Goal: Task Accomplishment & Management: Manage account settings

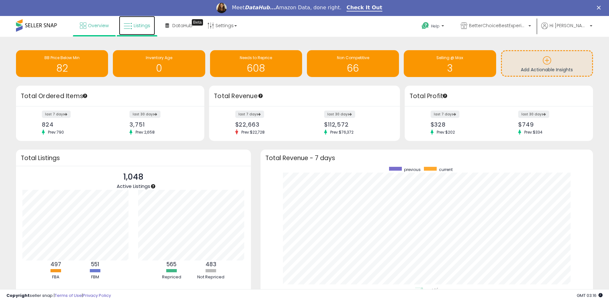
click at [131, 25] on icon at bounding box center [128, 26] width 8 height 8
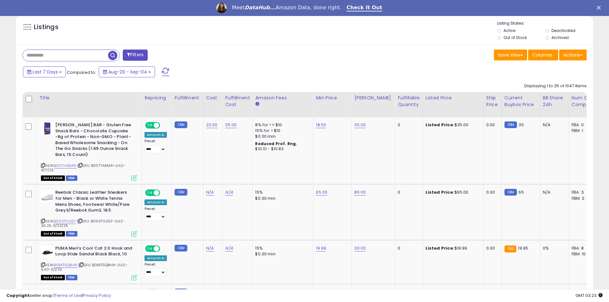
scroll to position [224, 0]
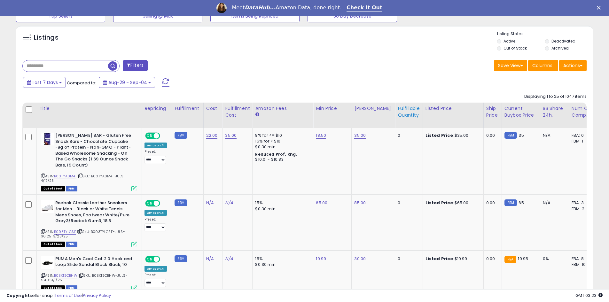
click at [402, 123] on th "Fulfillable Quantity" at bounding box center [408, 115] width 27 height 25
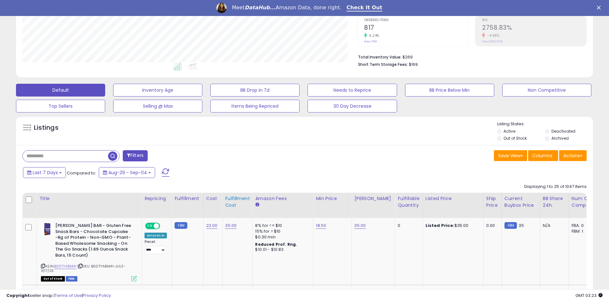
scroll to position [256, 0]
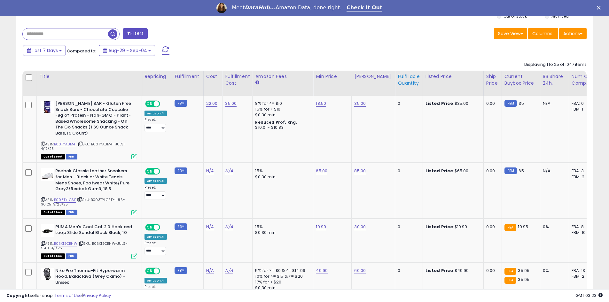
click at [404, 88] on th "Fulfillable Quantity" at bounding box center [408, 83] width 27 height 25
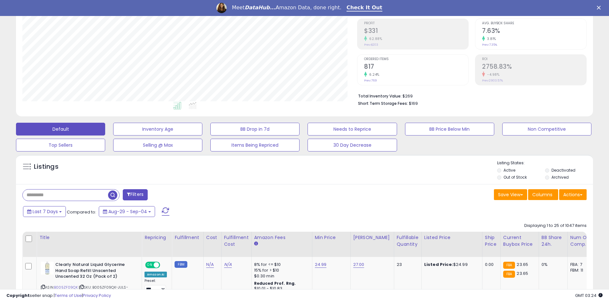
scroll to position [131, 335]
click at [402, 247] on div "Fulfillable Quantity" at bounding box center [408, 240] width 22 height 13
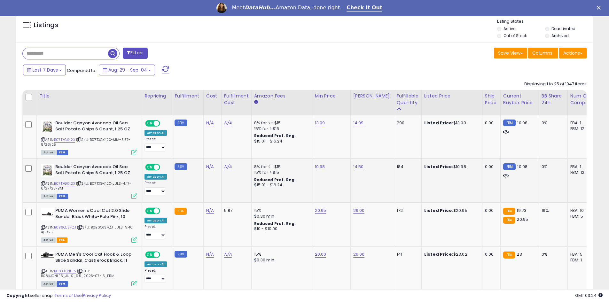
scroll to position [238, 0]
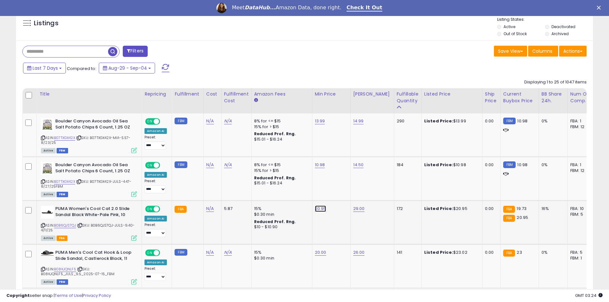
click at [320, 208] on link "20.95" at bounding box center [321, 208] width 12 height 6
drag, startPoint x: 294, startPoint y: 193, endPoint x: 239, endPoint y: 186, distance: 56.0
drag, startPoint x: 297, startPoint y: 193, endPoint x: 283, endPoint y: 195, distance: 14.5
click at [283, 195] on input "*****" at bounding box center [300, 193] width 57 height 11
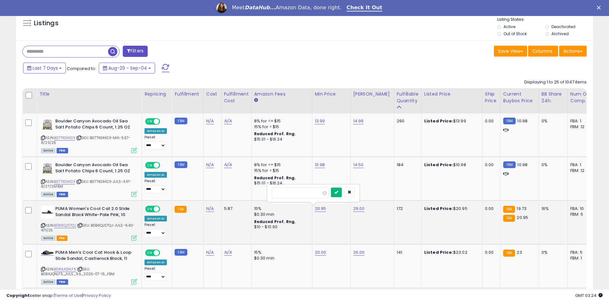
type input "*****"
click at [338, 193] on icon "submit" at bounding box center [336, 192] width 4 height 4
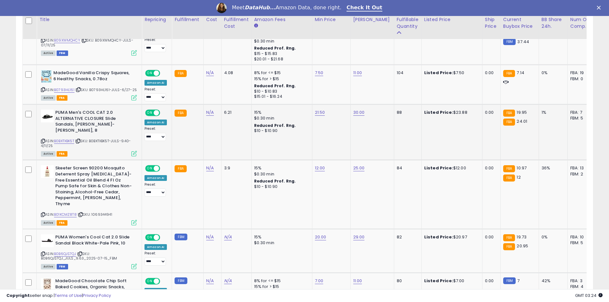
scroll to position [526, 0]
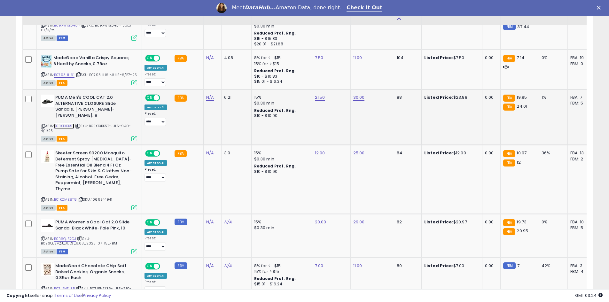
click at [70, 126] on link "B0BXTXBK5T" at bounding box center [64, 125] width 20 height 5
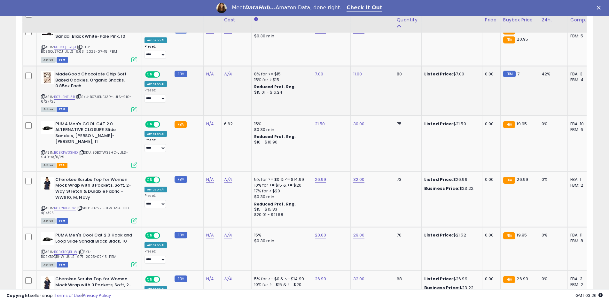
scroll to position [749, 0]
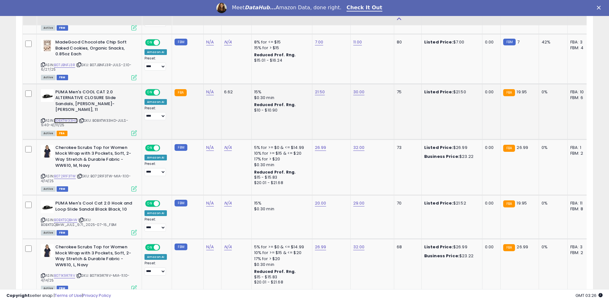
click at [69, 118] on link "B0BXTW33HD" at bounding box center [66, 120] width 24 height 5
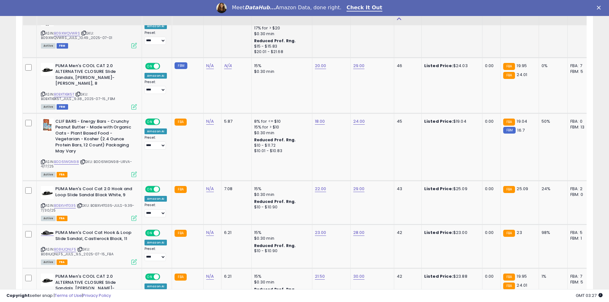
scroll to position [1165, 0]
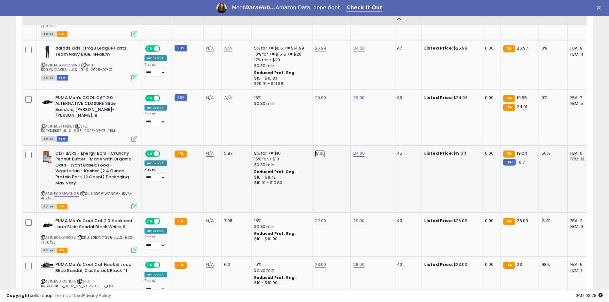
click at [315, 150] on link "18.00" at bounding box center [320, 153] width 10 height 6
drag, startPoint x: 286, startPoint y: 135, endPoint x: 277, endPoint y: 134, distance: 9.6
click at [277, 134] on input "*****" at bounding box center [299, 131] width 57 height 11
click at [359, 150] on link "24.00" at bounding box center [359, 153] width 12 height 6
drag, startPoint x: 328, startPoint y: 132, endPoint x: 313, endPoint y: 131, distance: 15.7
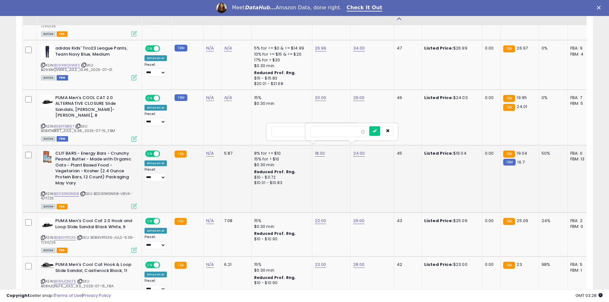
click at [313, 131] on input "*****" at bounding box center [338, 131] width 57 height 11
type input "**"
click at [376, 130] on icon "submit" at bounding box center [375, 131] width 4 height 4
click at [315, 150] on link "18.00" at bounding box center [320, 153] width 10 height 6
drag, startPoint x: 294, startPoint y: 134, endPoint x: 275, endPoint y: 133, distance: 18.9
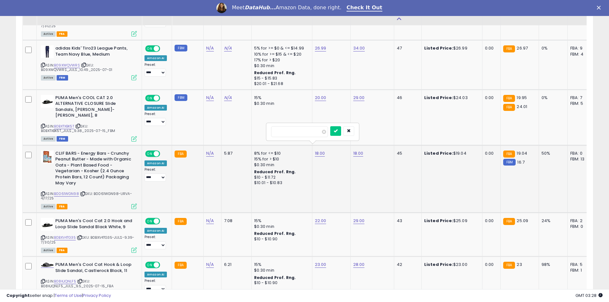
click at [275, 133] on input "*****" at bounding box center [299, 131] width 57 height 11
type input "**"
click at [337, 133] on icon "submit" at bounding box center [336, 131] width 4 height 4
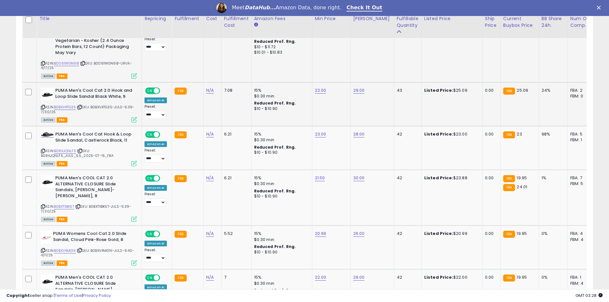
scroll to position [1245, 0]
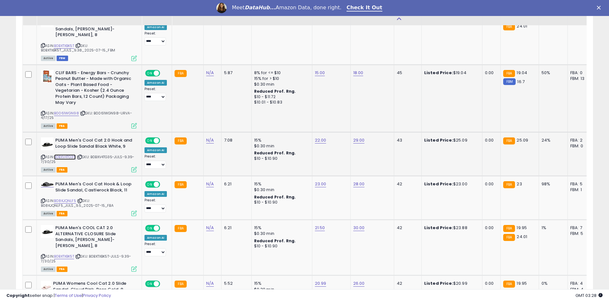
click at [67, 154] on link "B0BXV4TG35" at bounding box center [65, 156] width 22 height 5
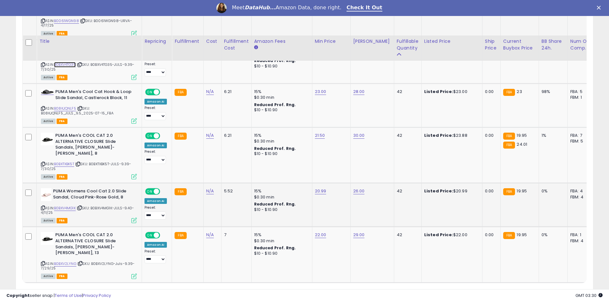
scroll to position [1373, 0]
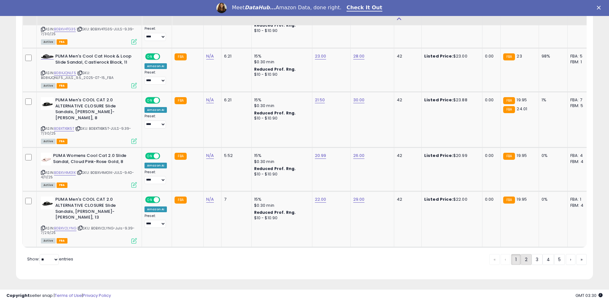
click at [528, 261] on link "2" at bounding box center [526, 259] width 11 height 11
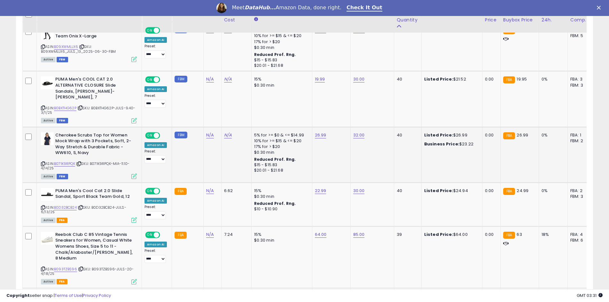
scroll to position [430, 0]
